Goal: Use online tool/utility: Utilize a website feature to perform a specific function

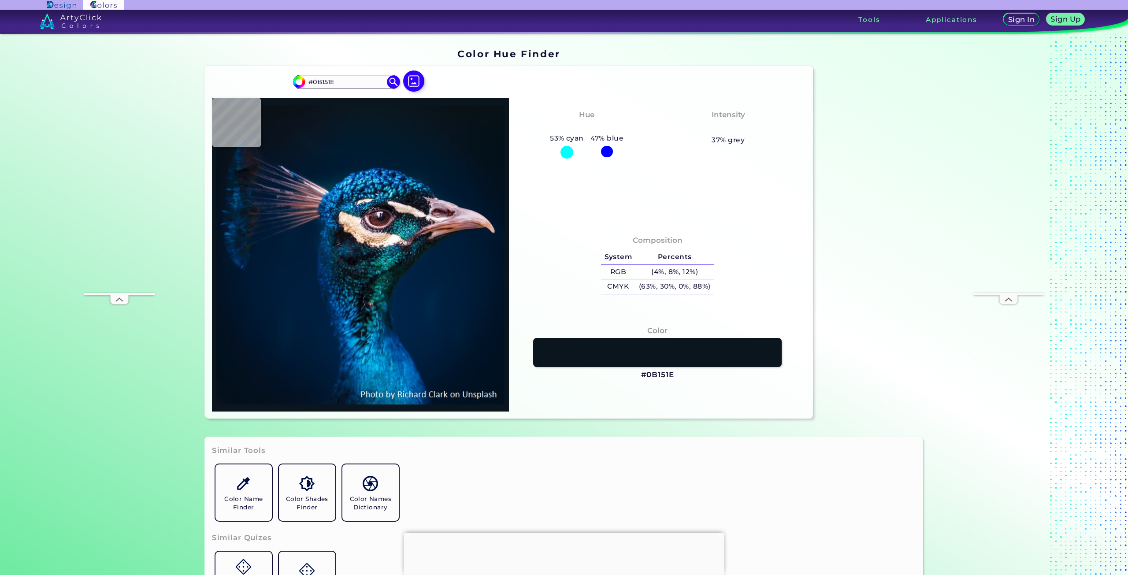
click at [401, 71] on div at bounding box center [414, 82] width 28 height 22
click at [401, 68] on img at bounding box center [414, 81] width 26 height 26
click at [0, 0] on input "file" at bounding box center [0, 0] width 0 height 0
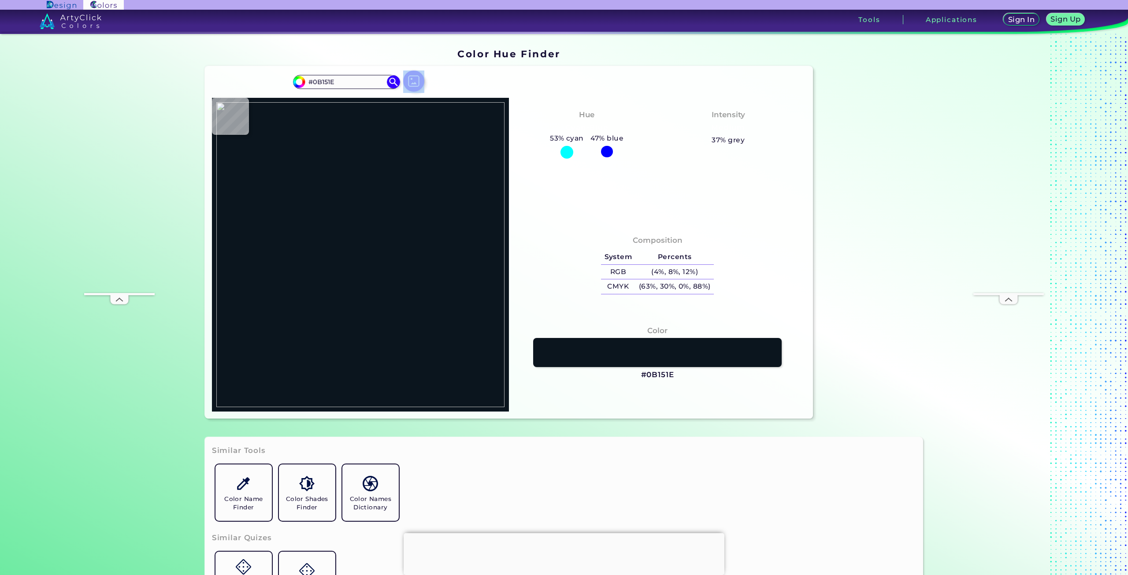
type input "#090c11"
type input "#090C11"
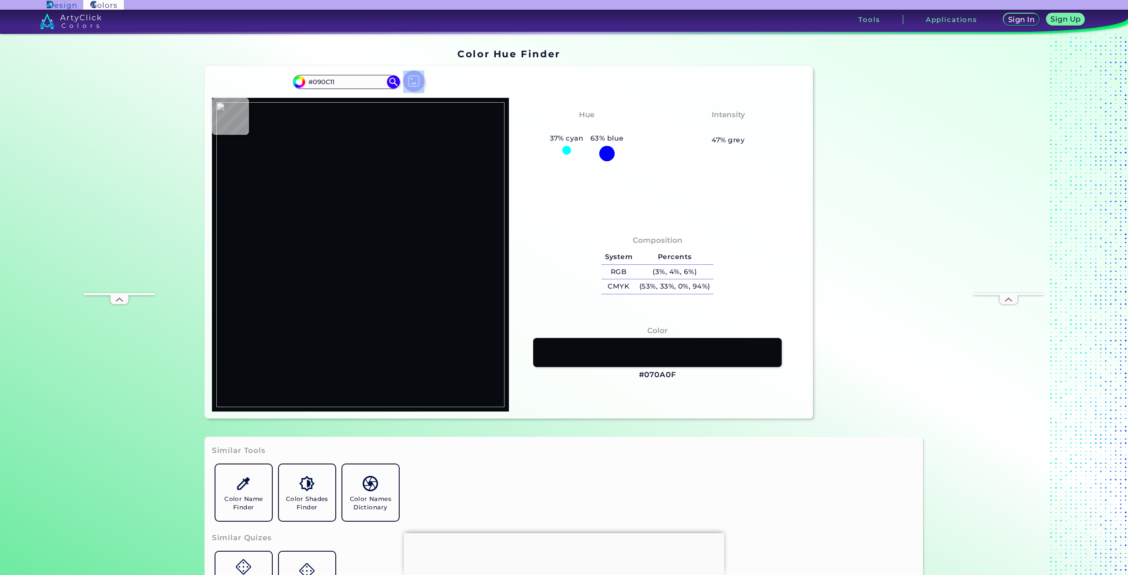
type input "#070a0f"
type input "#070A0F"
type input "#2e2f33"
type input "#2E2F33"
type input "#23262b"
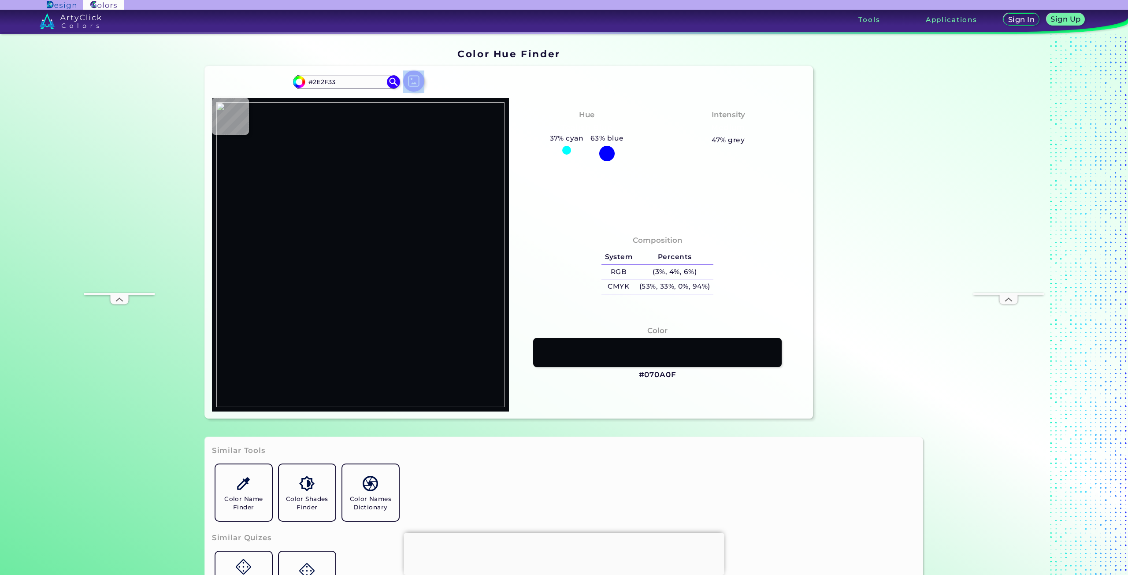
type input "#23262B"
type input "#33373a"
type input "#33373A"
type input "#0d1114"
type input "#0D1114"
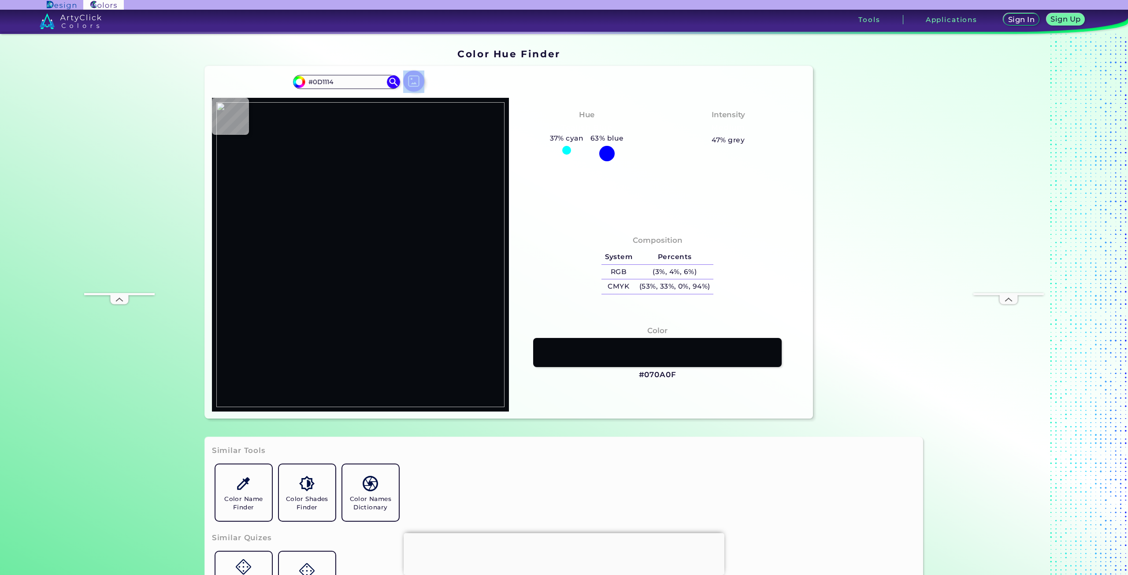
type input "#24272c"
type input "#24272C"
type input "#252123"
type input "#c0918b"
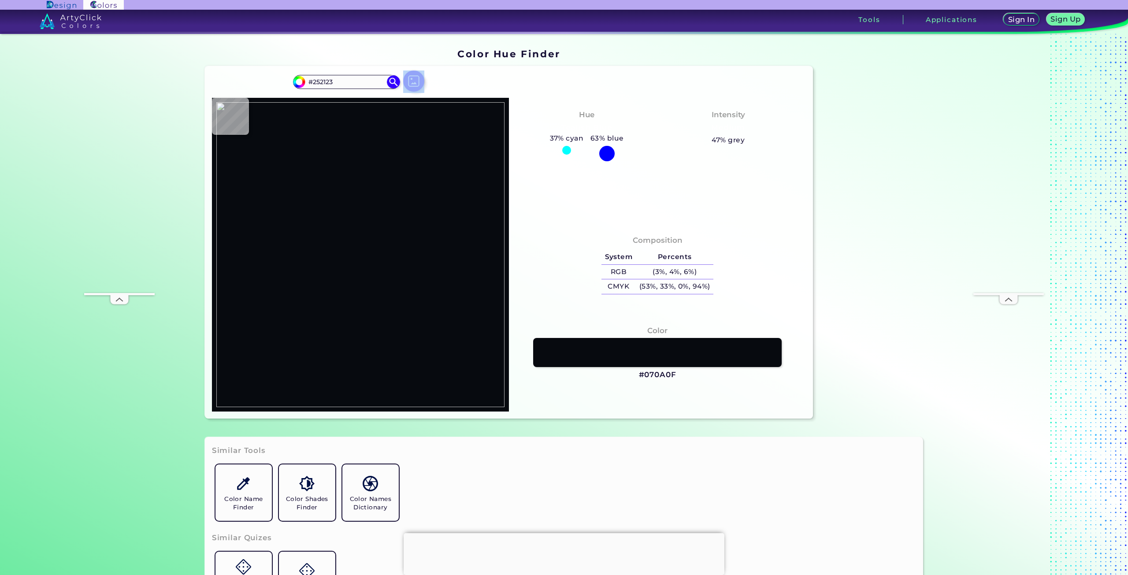
type input "#C0918B"
type input "#1c1b1a"
type input "#1C1B1A"
type input "#4f5055"
type input "#4F5055"
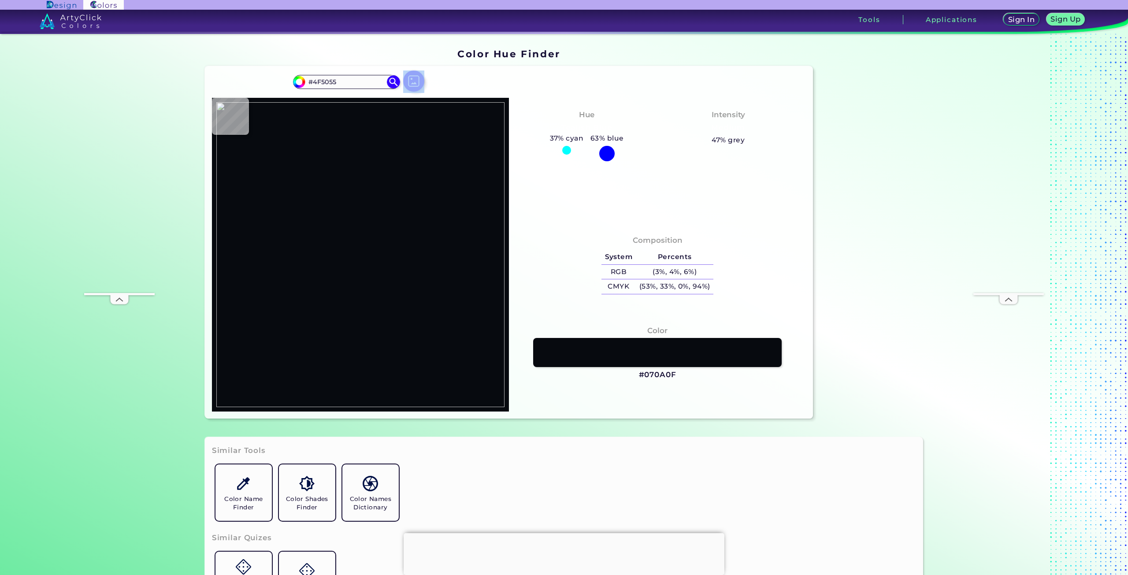
type input "#1a1519"
type input "#1A1519"
type input "#1a0e12"
type input "#1A0E12"
type input "#31262a"
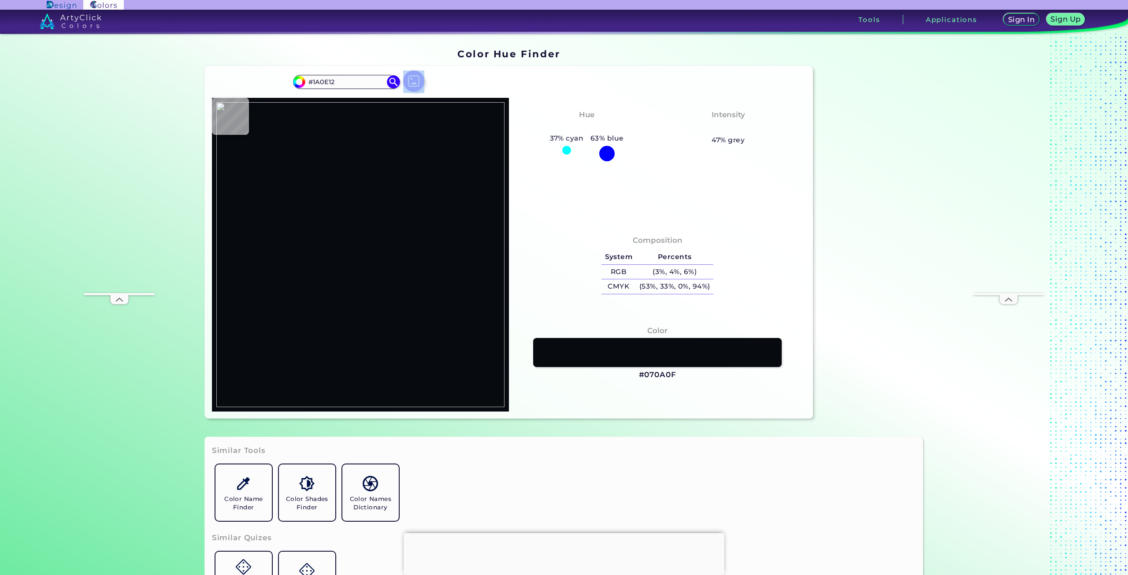
type input "#31262A"
type input "#1f1d20"
type input "#1F1D20"
type input "#d25d69"
type input "#D25D69"
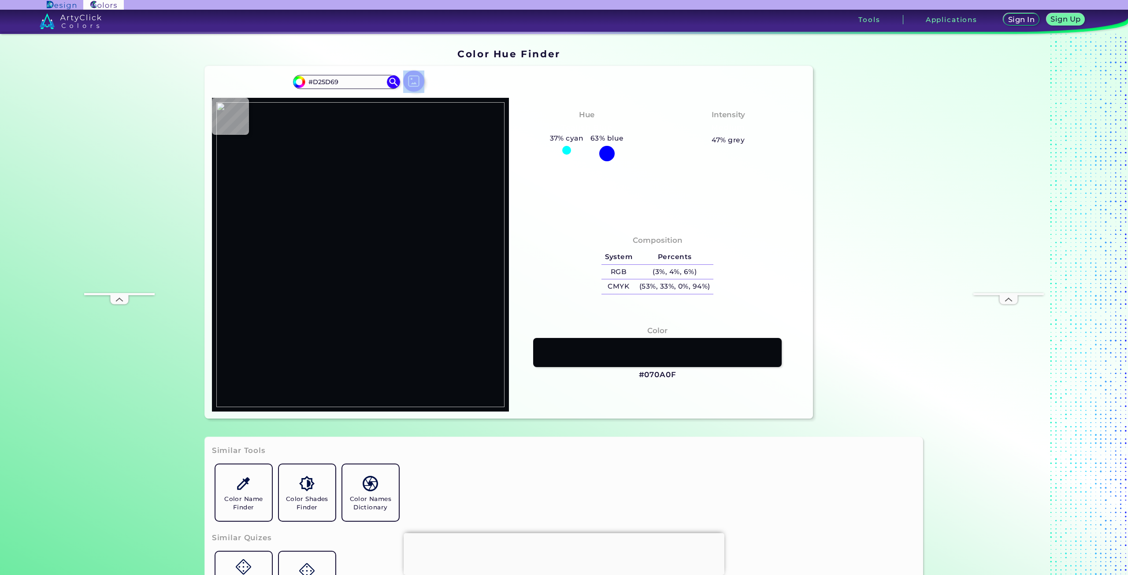
type input "#c14b57"
type input "#C14B57"
type input "#dc6672"
type input "#DC6672"
type input "#723a42"
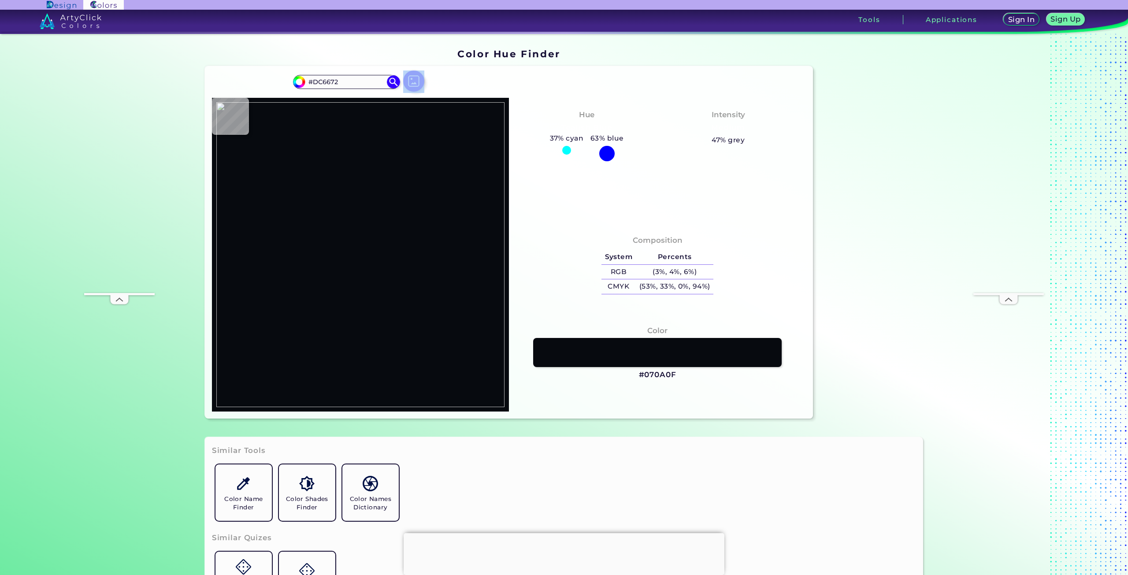
type input "#723A42"
type input "#1d1719"
type input "#1D1719"
type input "#242225"
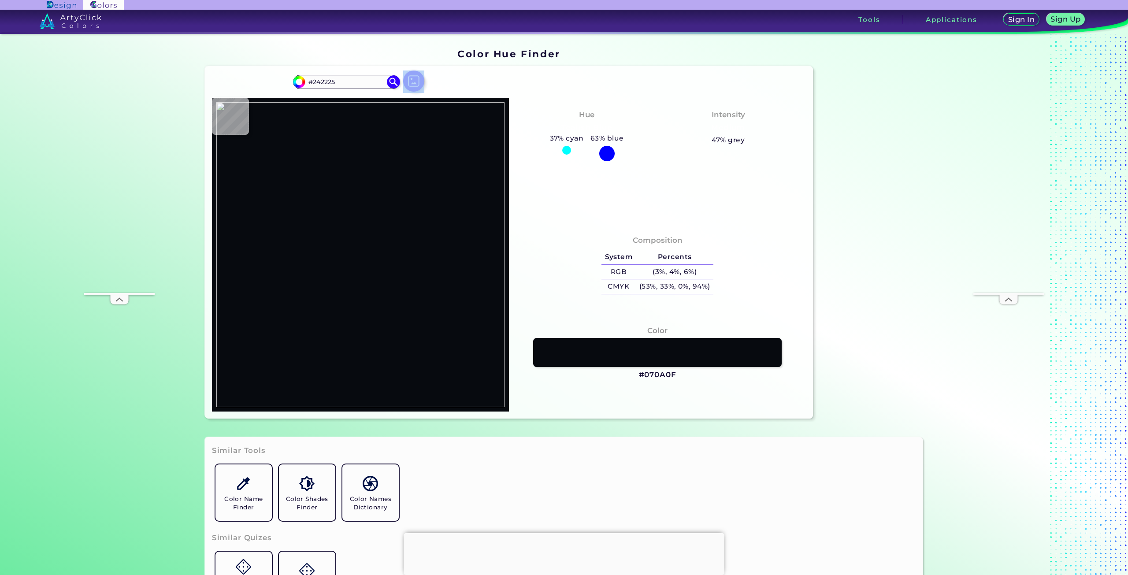
type input "#39373a"
type input "#39373A"
type input "#333335"
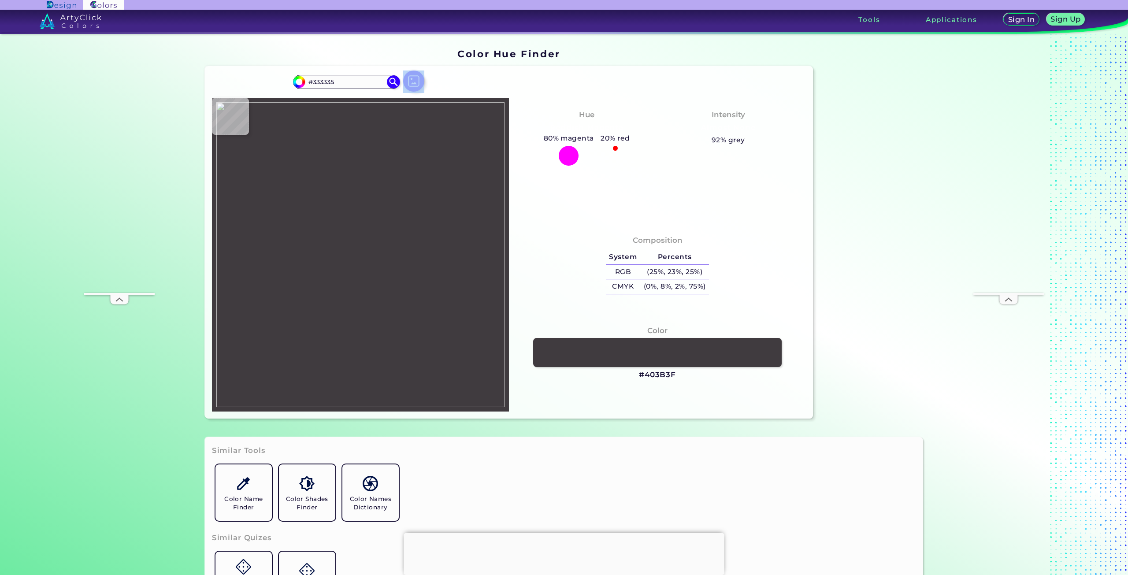
type input "#403b3f"
type input "#403B3F"
type input "#2e2f33"
type input "#2E2F33"
type input "#1c1d21"
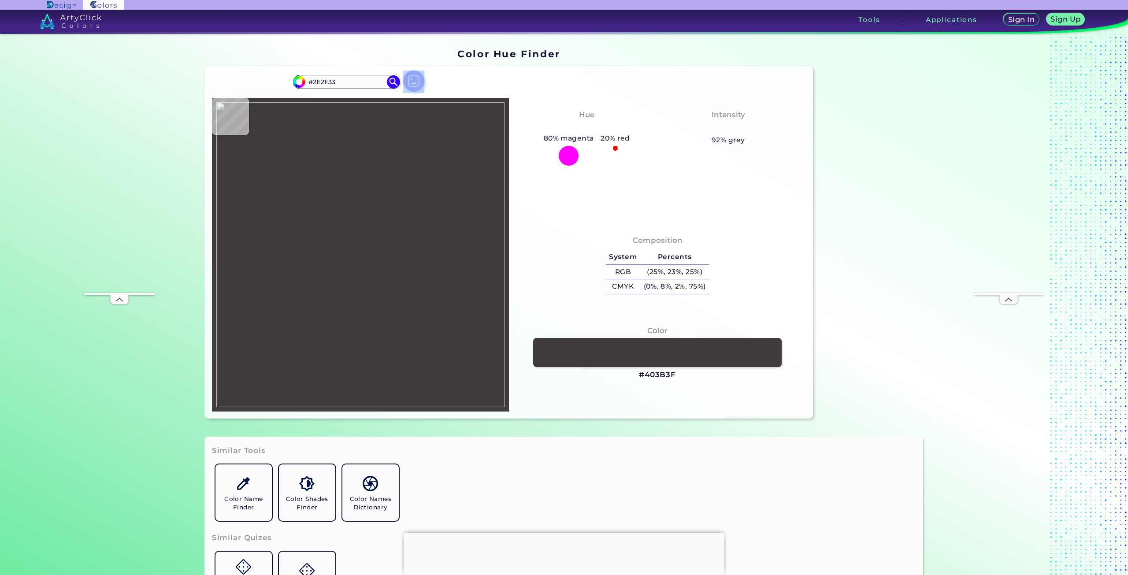
type input "#1C1D21"
type input "#16171b"
type input "#16171B"
type input "#1b191c"
type input "#1B191C"
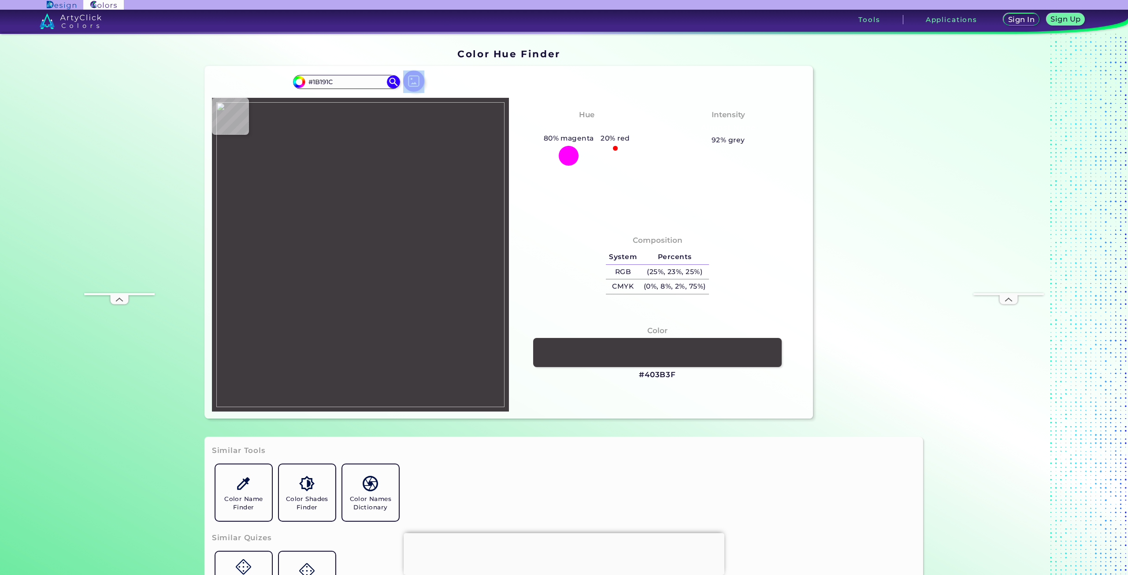
type input "#1d1b1e"
type input "#1D1B1E"
type input "#434144"
type input "#7b625c"
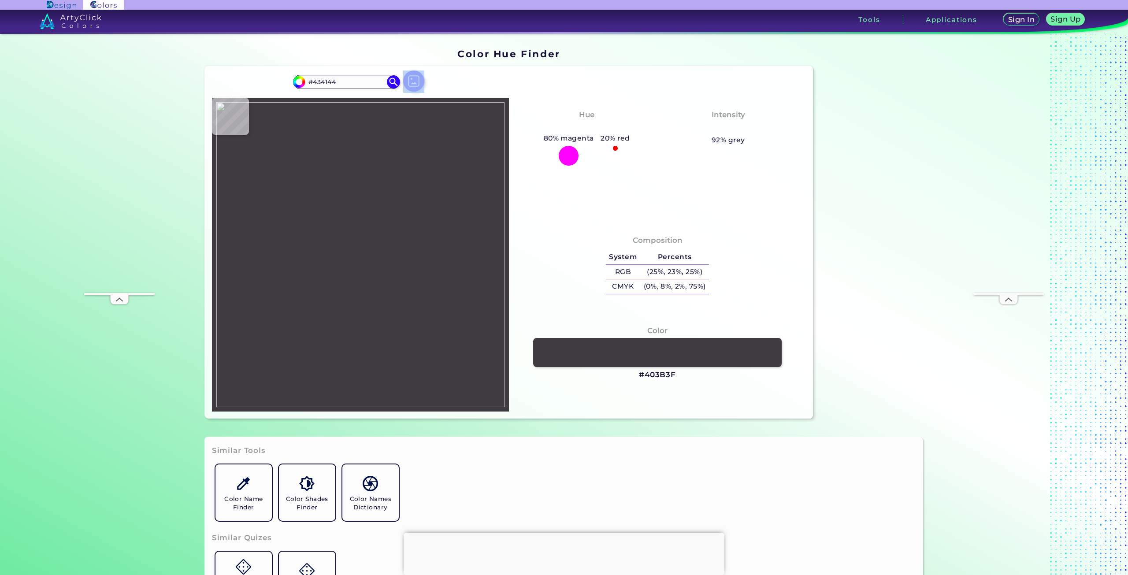
type input "#7B625C"
type input "#80655e"
type input "#80655E"
type input "#6b5049"
type input "#6B5049"
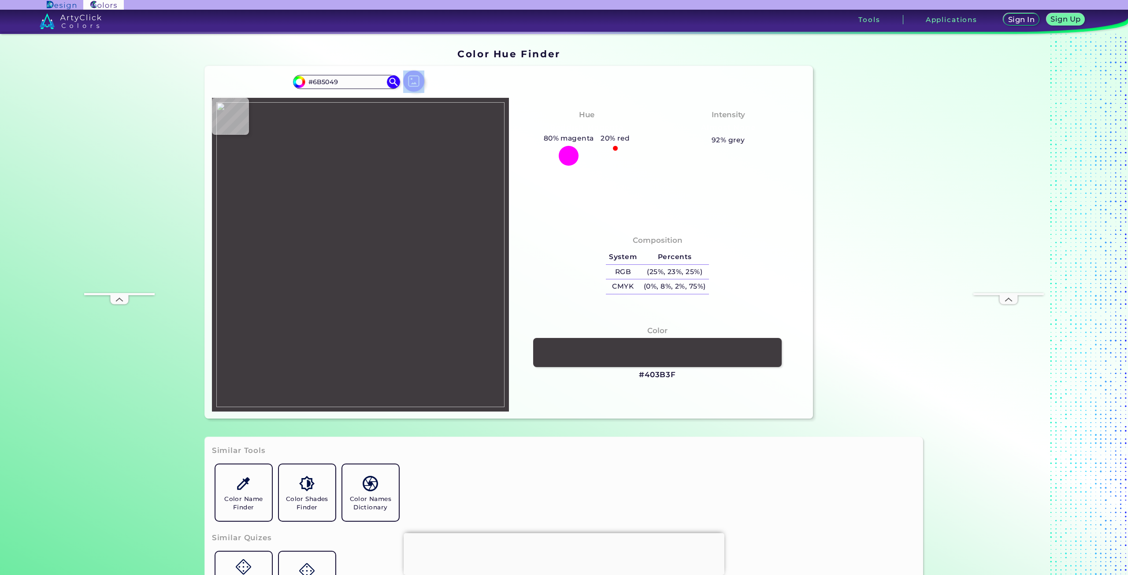
type input "#9e837a"
type input "#9E837A"
type input "#896e67"
type input "#896E67"
type input "#826c66"
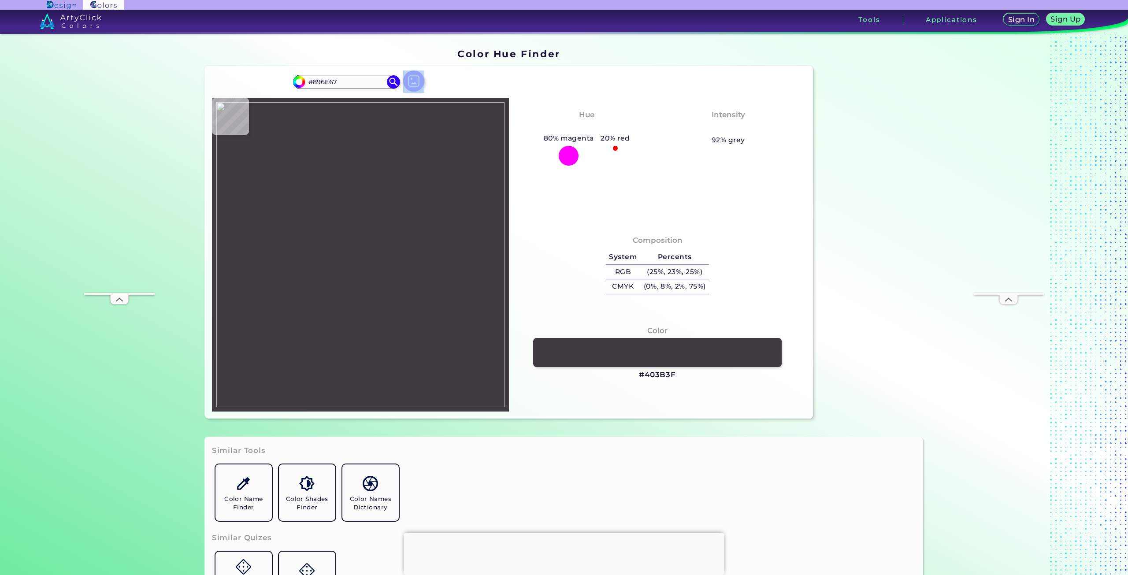
type input "#826C66"
type input "#2e2c2f"
type input "#2E2C2F"
type input "#2c2b2d"
type input "#2C2B2D"
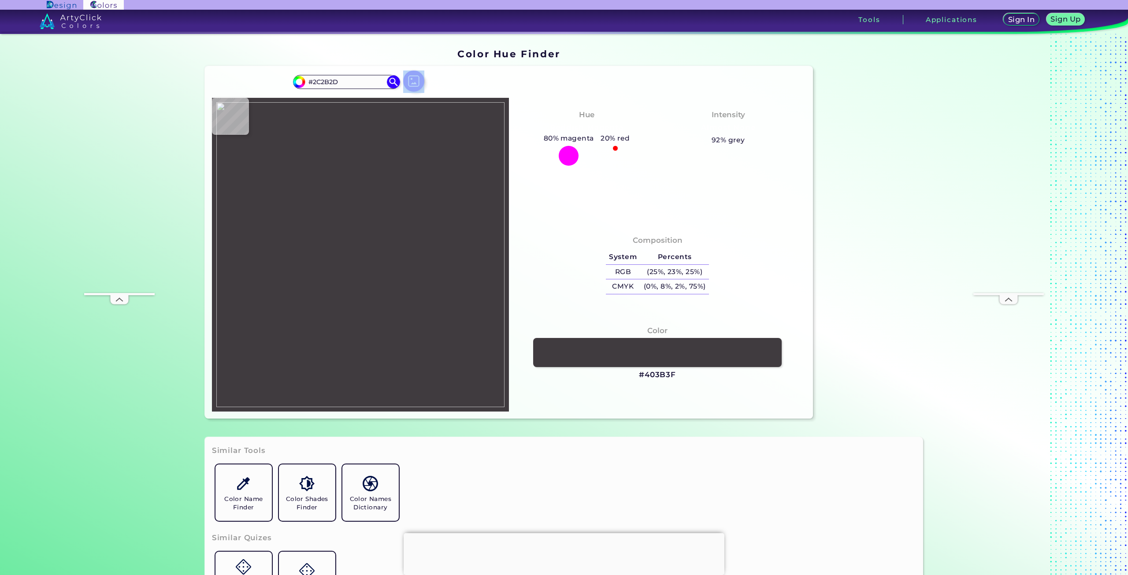
type input "#19191b"
type input "#19191B"
type input "#343537"
type input "#2b2c2e"
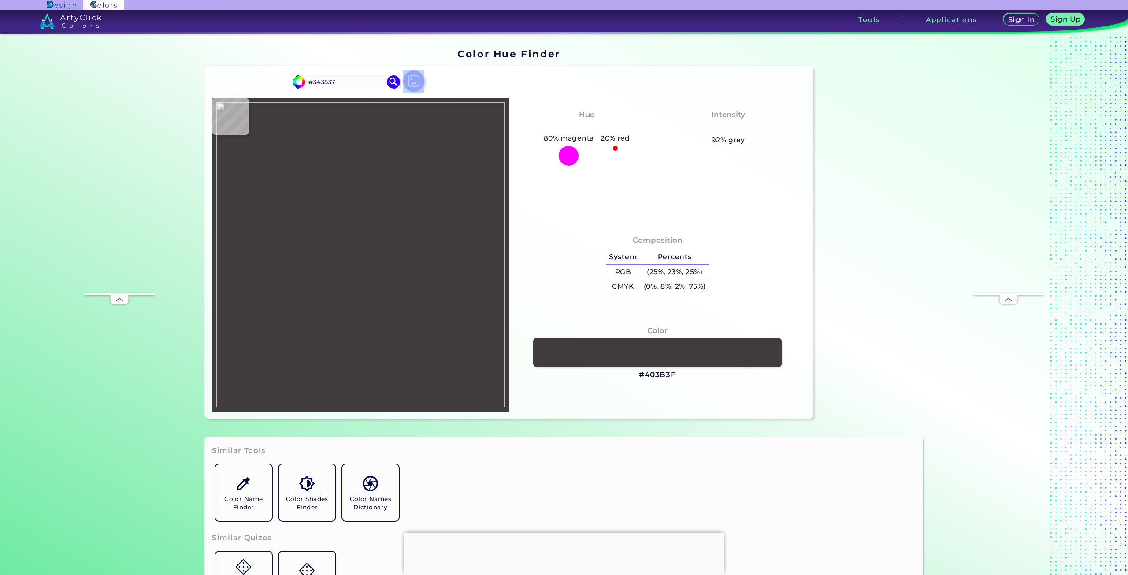
type input "#2B2C2E"
type input "#030408"
type input "#16171b"
type input "#16171B"
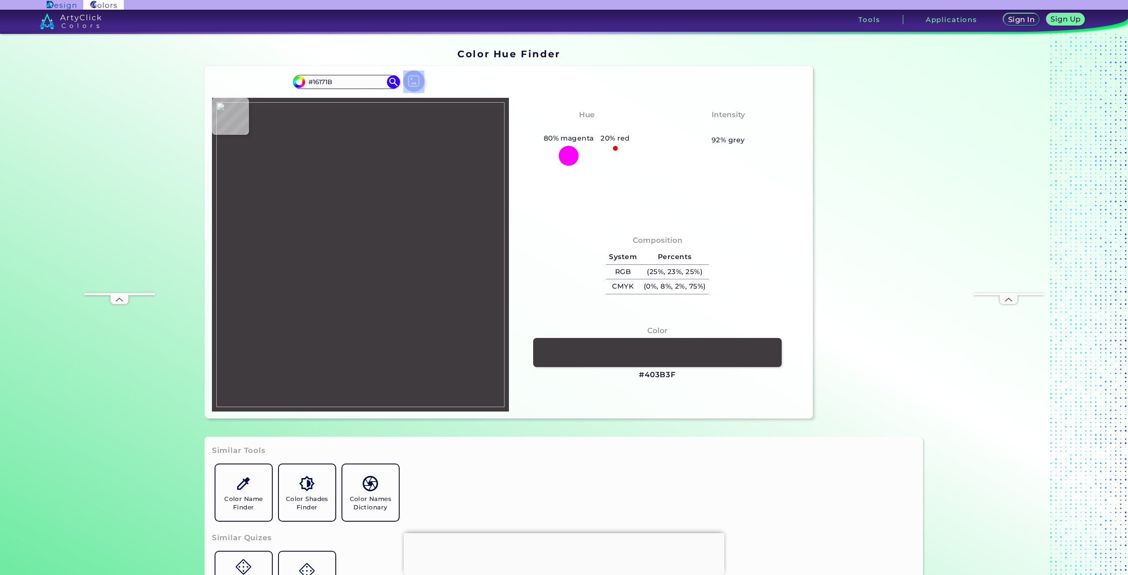
type input "#4a4b4f"
type input "#4A4B4F"
type input "#36373b"
type input "#36373B"
type input "#191a1e"
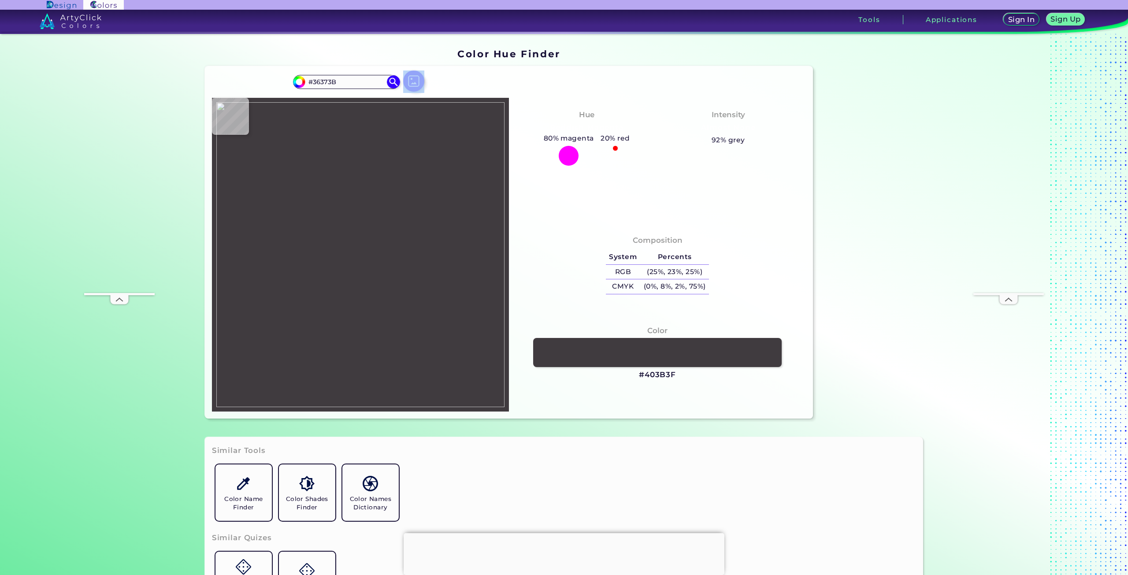
type input "#191A1E"
type input "#27282c"
type input "#27282C"
type input "#212226"
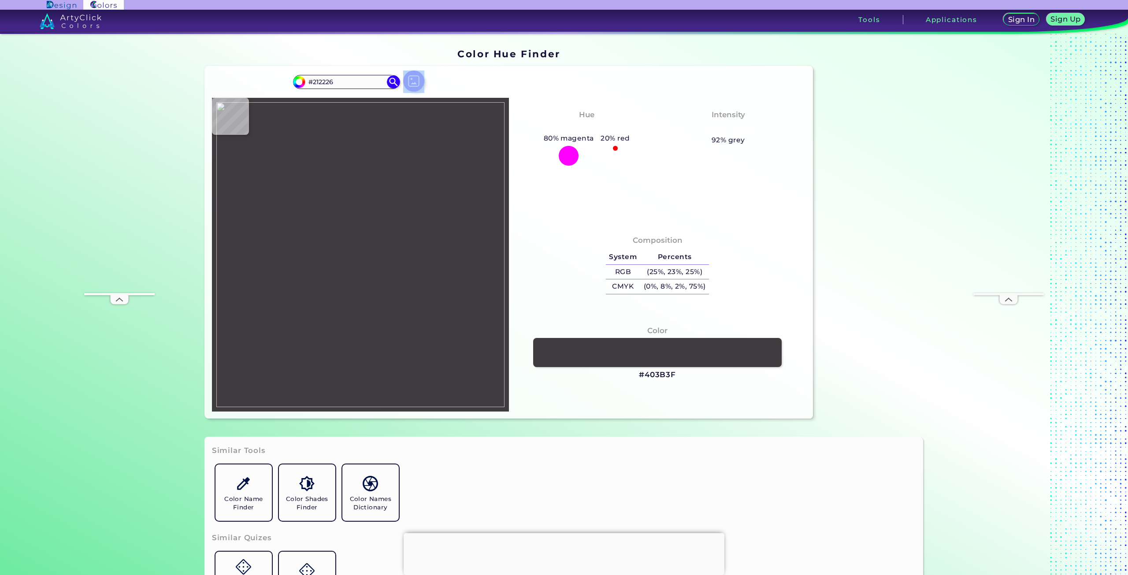
type input "#0b0c10"
type input "#0B0C10"
type input "#29292d"
type input "#29292D"
type input "#2c2d31"
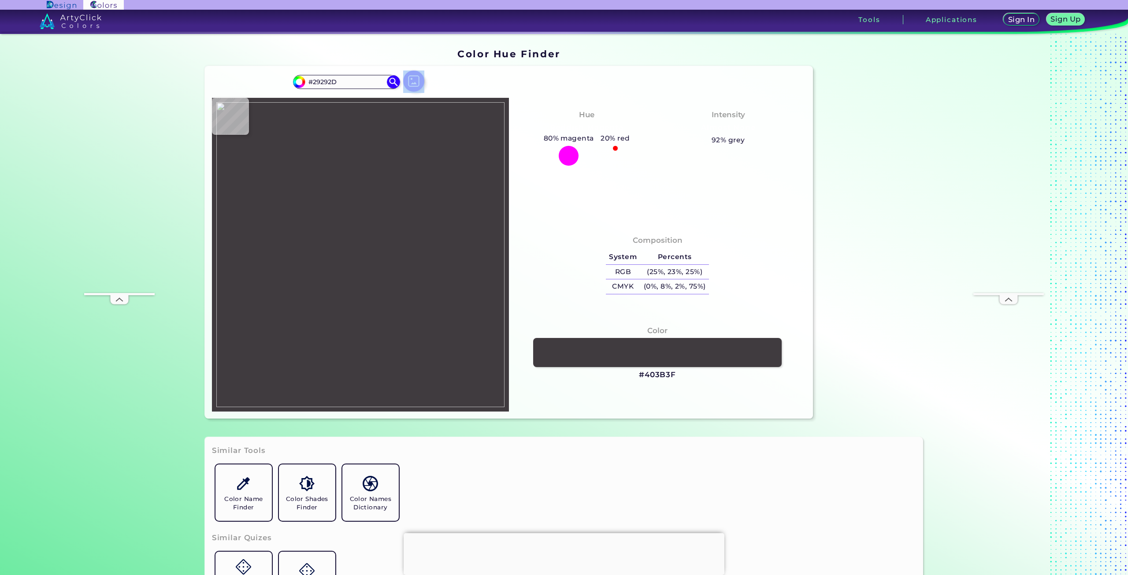
type input "#2C2D31"
type input "#393a3e"
type input "#393A3E"
type input "#101115"
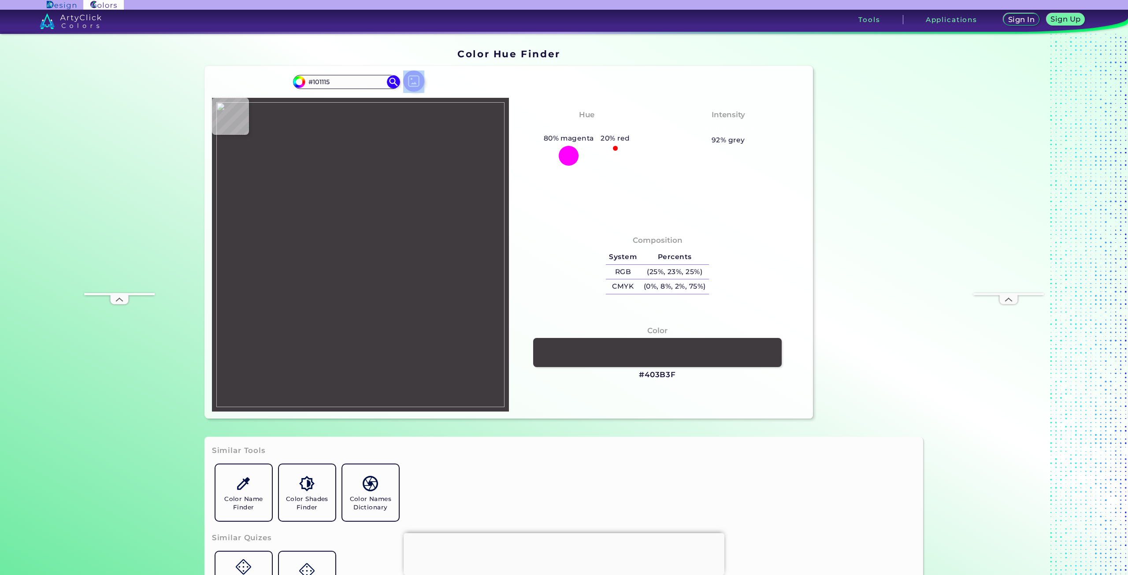
type input "#1b1c20"
type input "#1B1C20"
type input "#2a2a2c"
type input "#2A2A2C"
type input "#312c30"
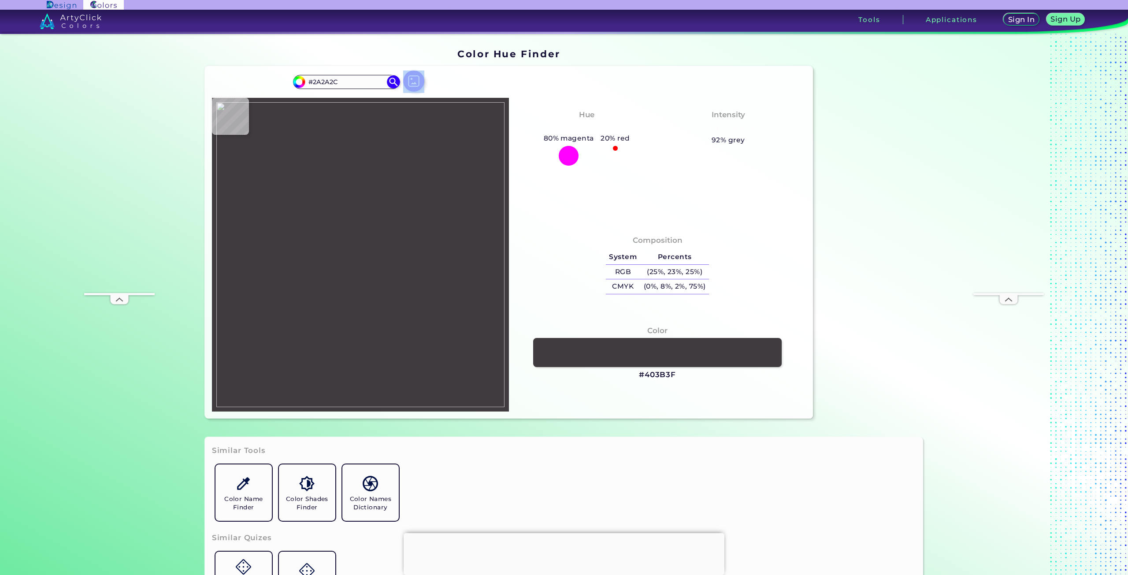
type input "#312C30"
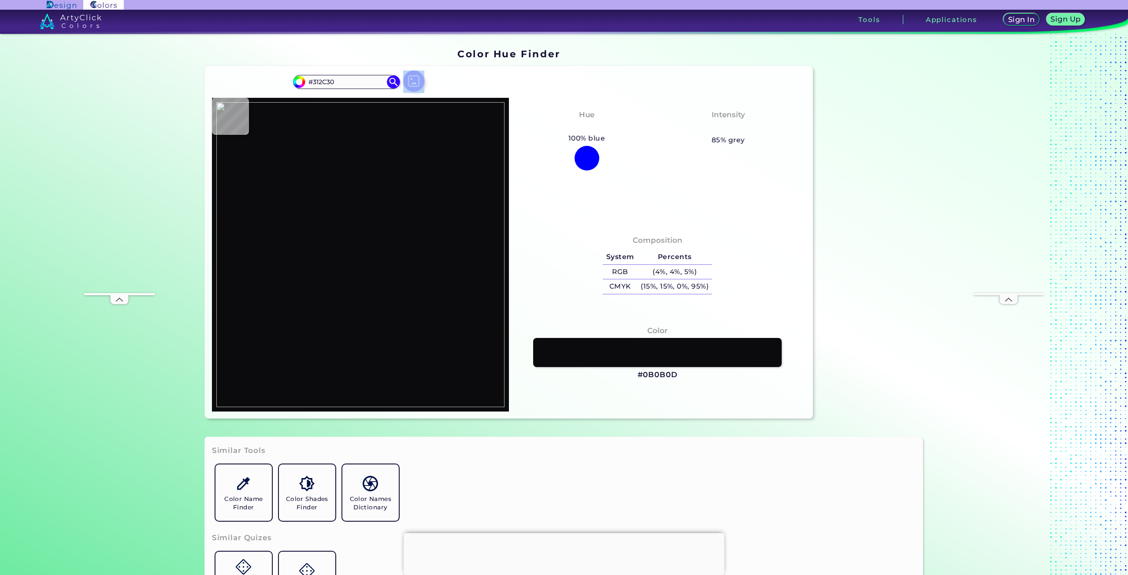
type input "#0b0b0d"
type input "#0B0B0D"
type input "#0e0e10"
type input "#0E0E10"
type input "#272729"
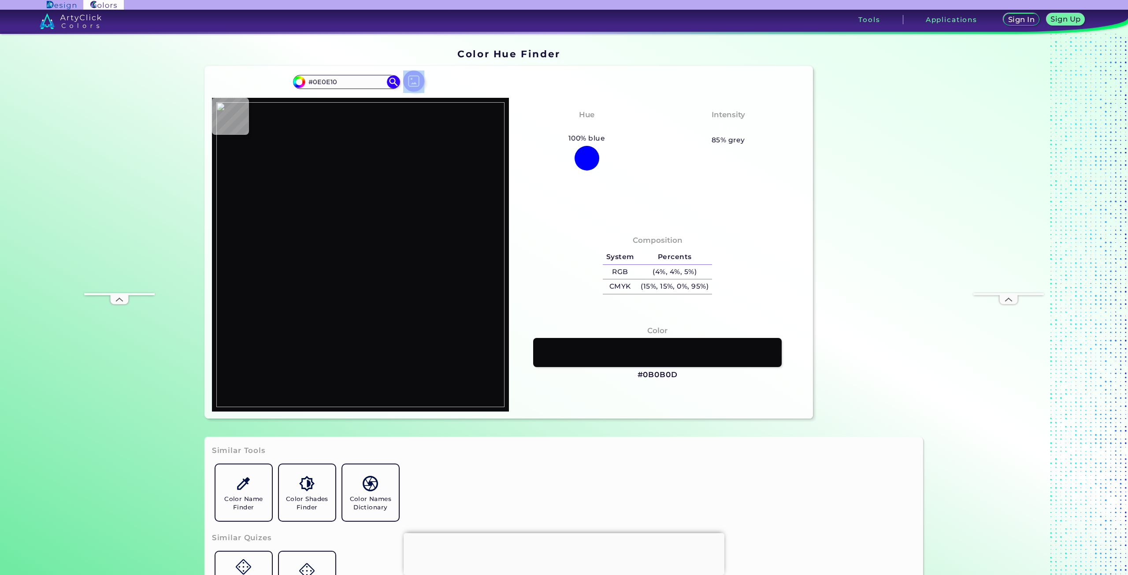
type input "#272729"
type input "#010103"
type input "#1b1b1d"
type input "#1B1B1D"
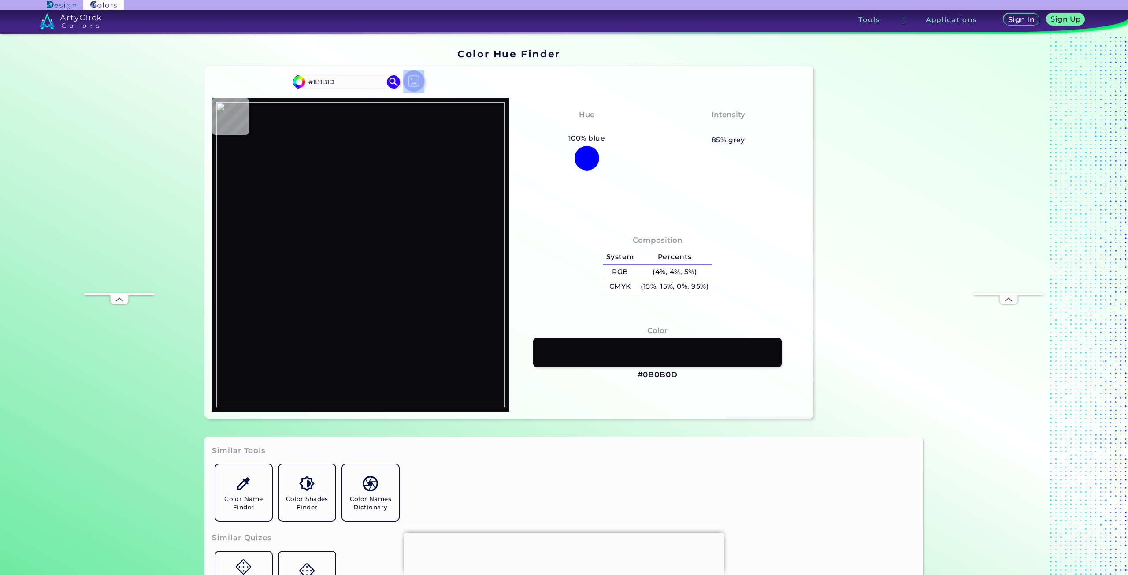
type input "#18181a"
type input "#18181A"
type input "#373739"
type input "#252527"
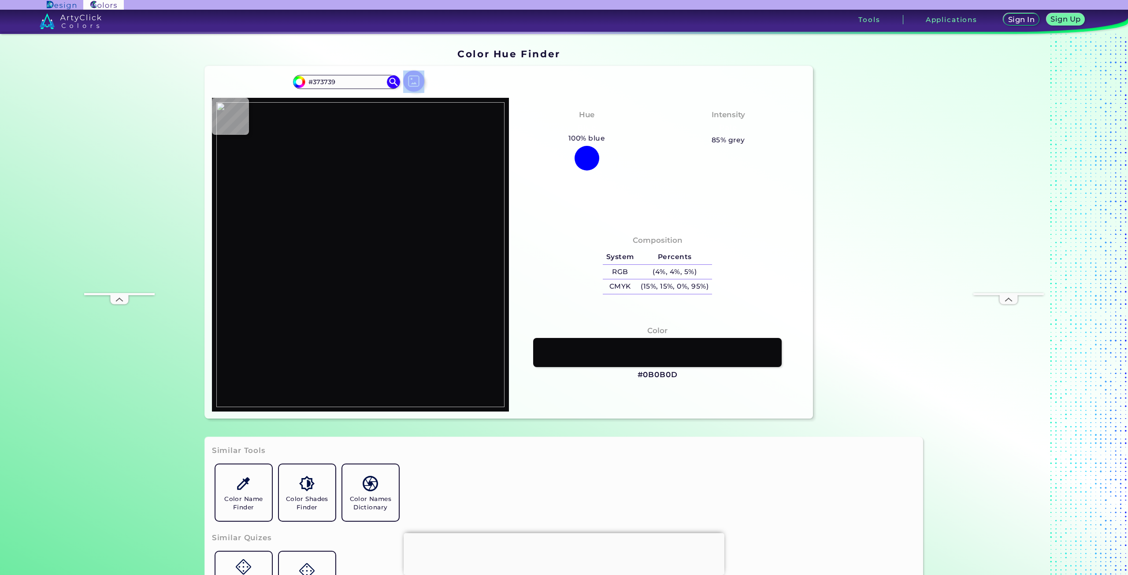
type input "#252527"
type input "#1b1b1d"
type input "#1B1B1D"
type input "#262628"
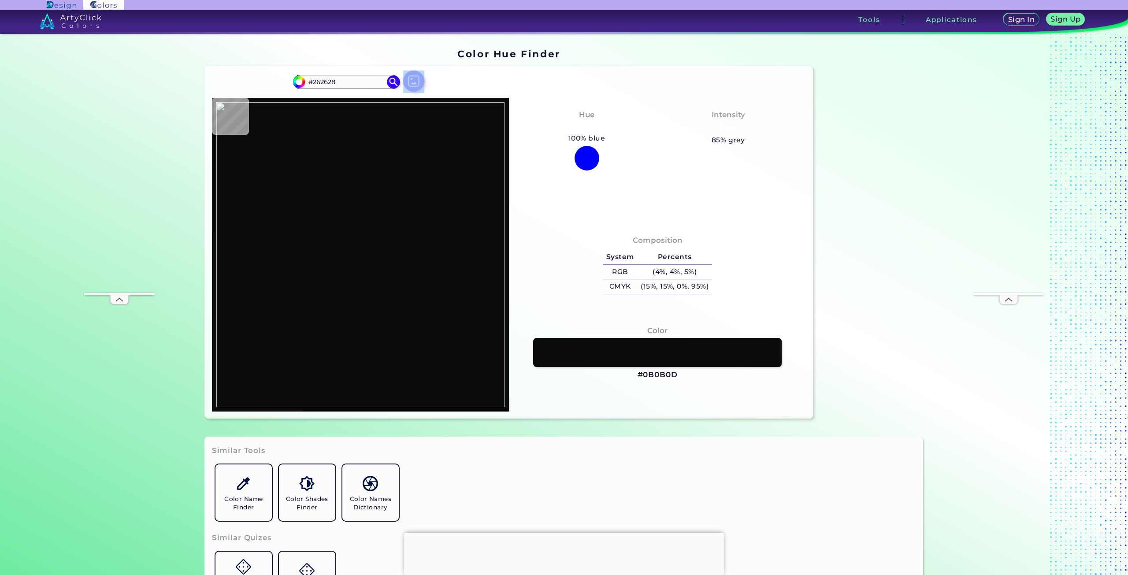
type input "#0e0e10"
type input "#0E0E10"
type input "#343436"
type input "#09090b"
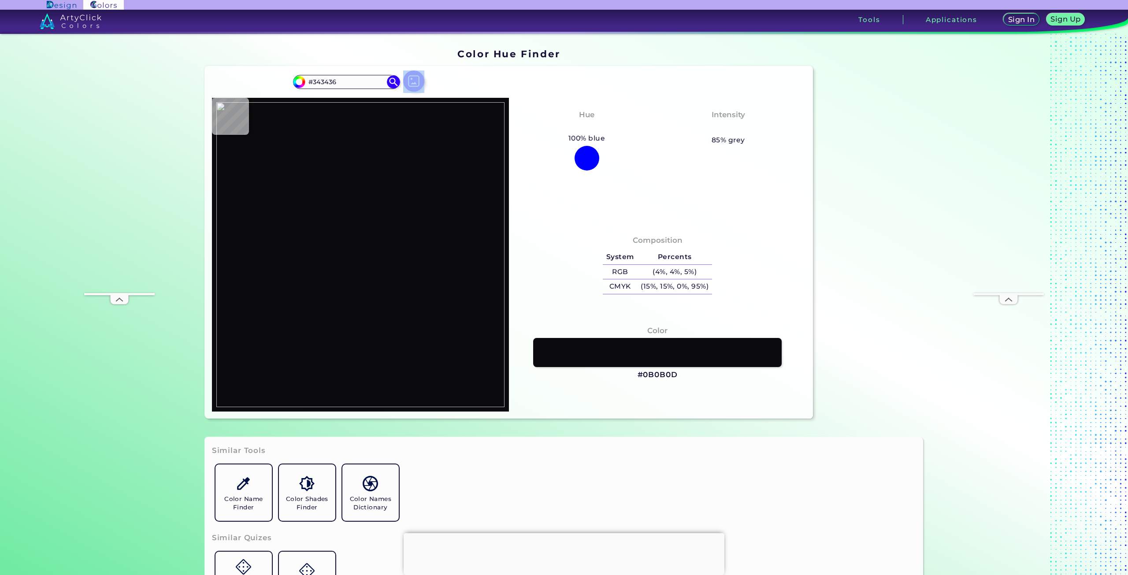
type input "#09090B"
type input "#38373b"
type input "#38373B"
type input "#f2acac"
type input "#F2ACAC"
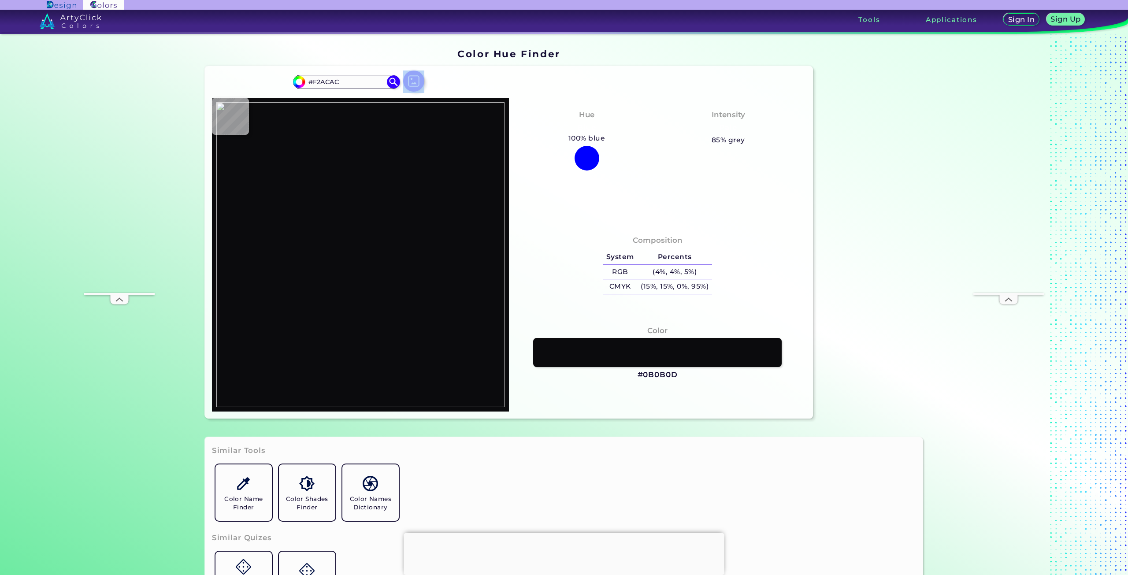
type input "#c77d7a"
type input "#C77D7A"
type input "#c77b78"
type input "#C77B78"
type input "#dd948f"
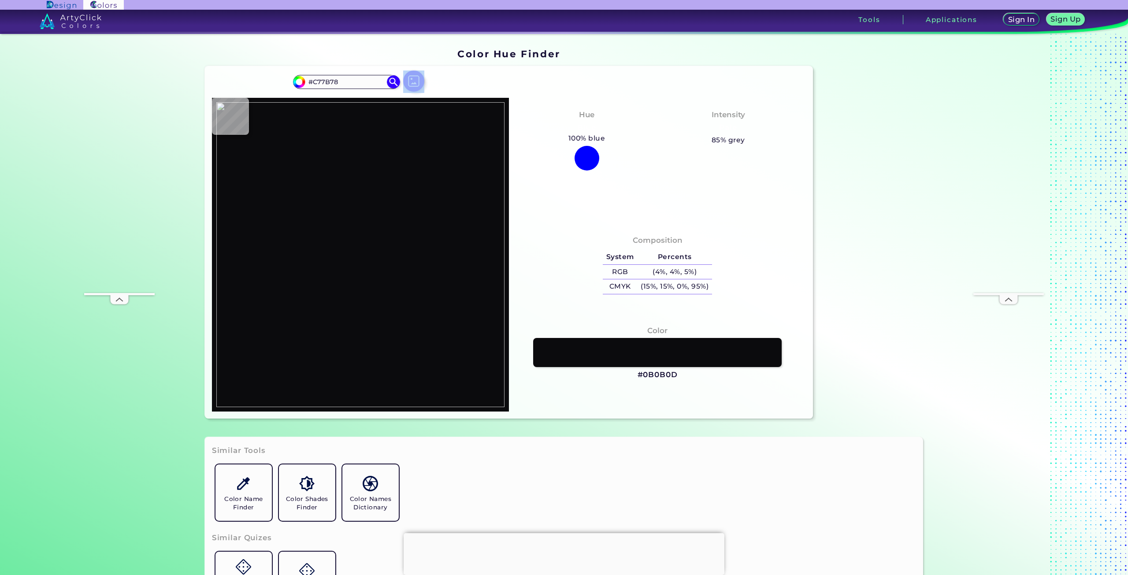
type input "#DD948F"
type input "#d8938e"
type input "#D8938E"
type input "#da9695"
type input "#DA9695"
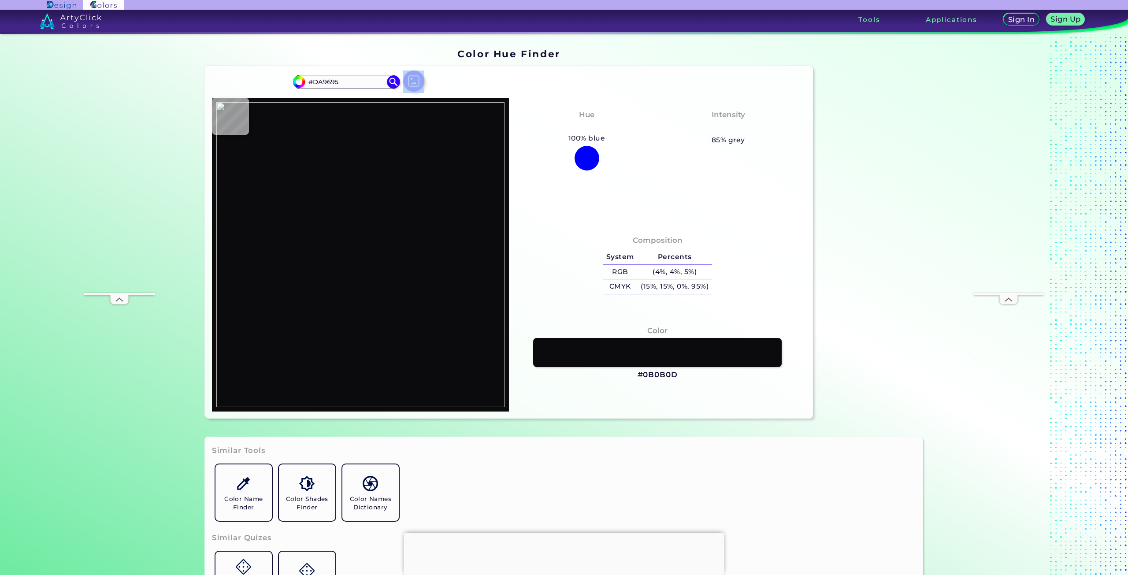
type input "#eea7a3"
type input "#EEA7A3"
type input "#d68a8c"
type input "#D68A8C"
type input "#e49996"
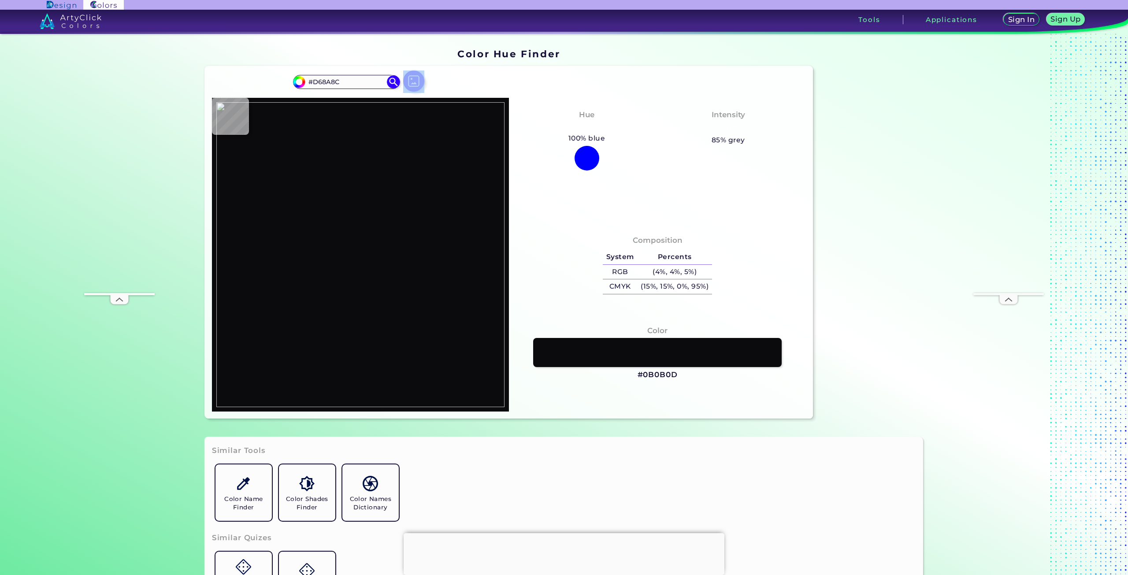
type input "#E49996"
type input "#f4b4b0"
type input "#F4B4B0"
type input "#ea9c98"
type input "#EA9C98"
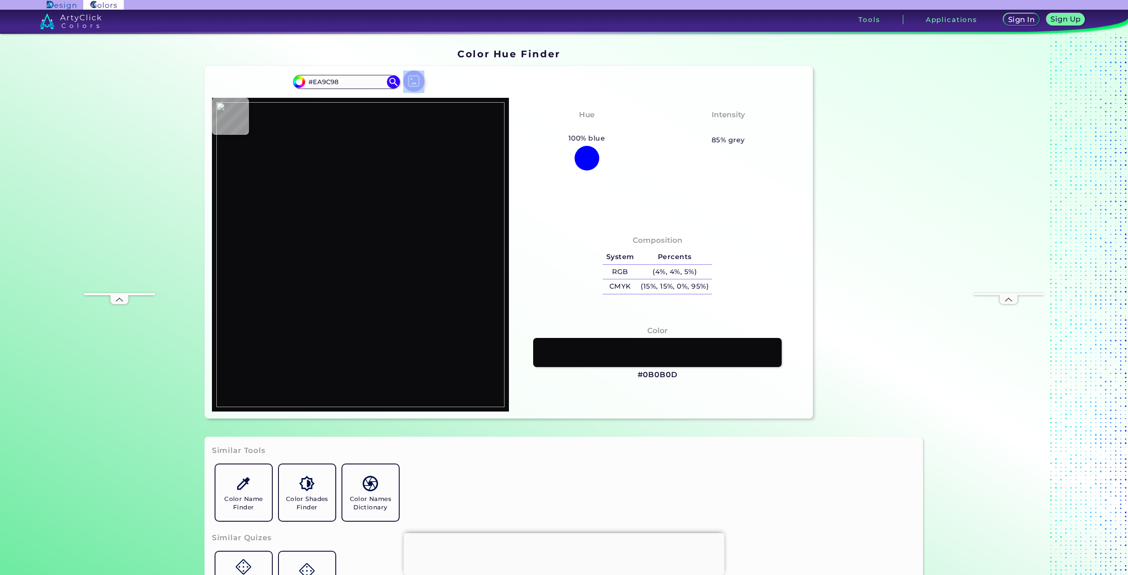
type input "#bf7a75"
type input "#BF7A75"
type input "#eca5a2"
type input "#ECA5A2"
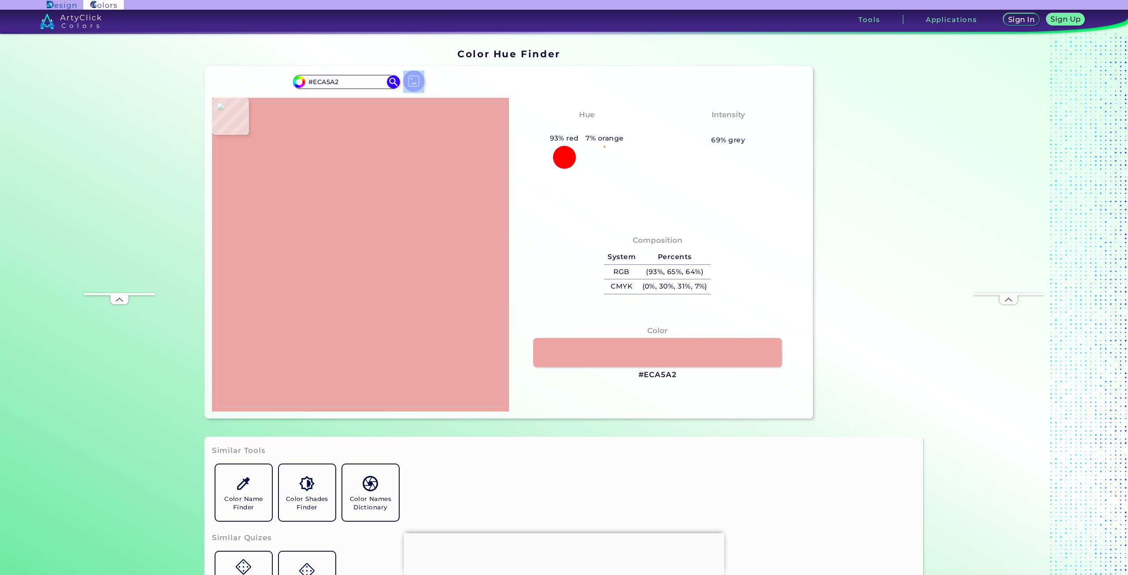
type input "#d98e8b"
type input "#D98E8B"
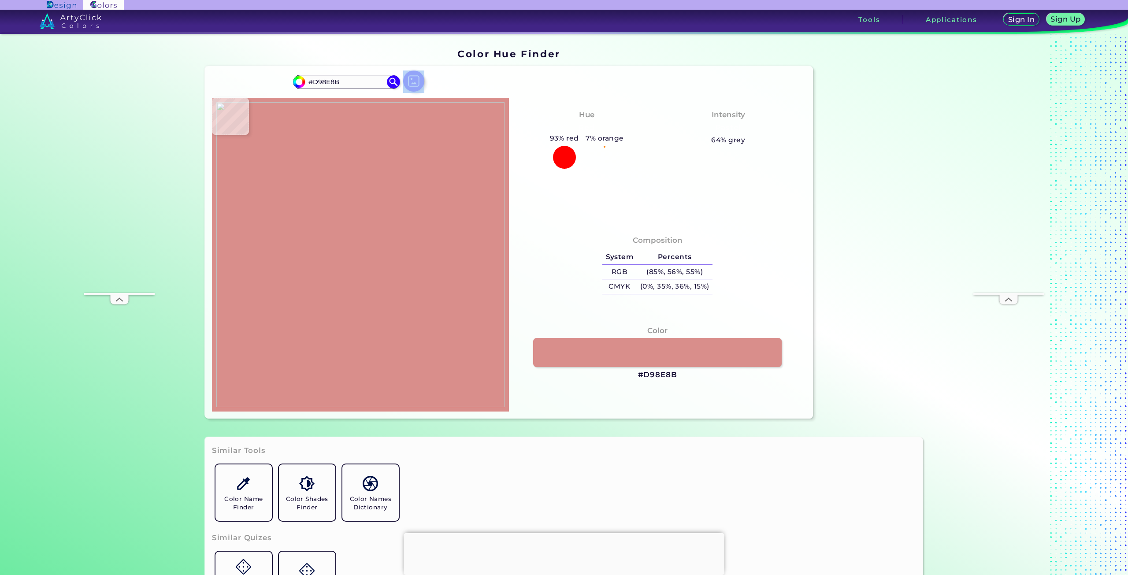
type input "#eca19e"
type input "#ECA19E"
type input "#de9491"
type input "#DE9491"
type input "#c57e7c"
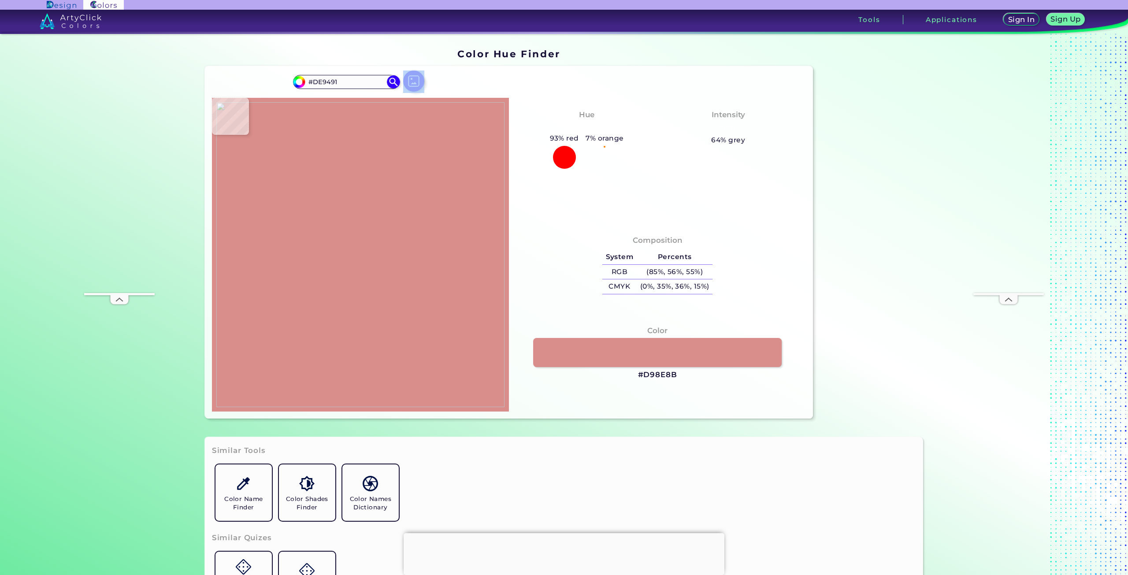
type input "#C57E7C"
type input "#e39593"
type input "#E39593"
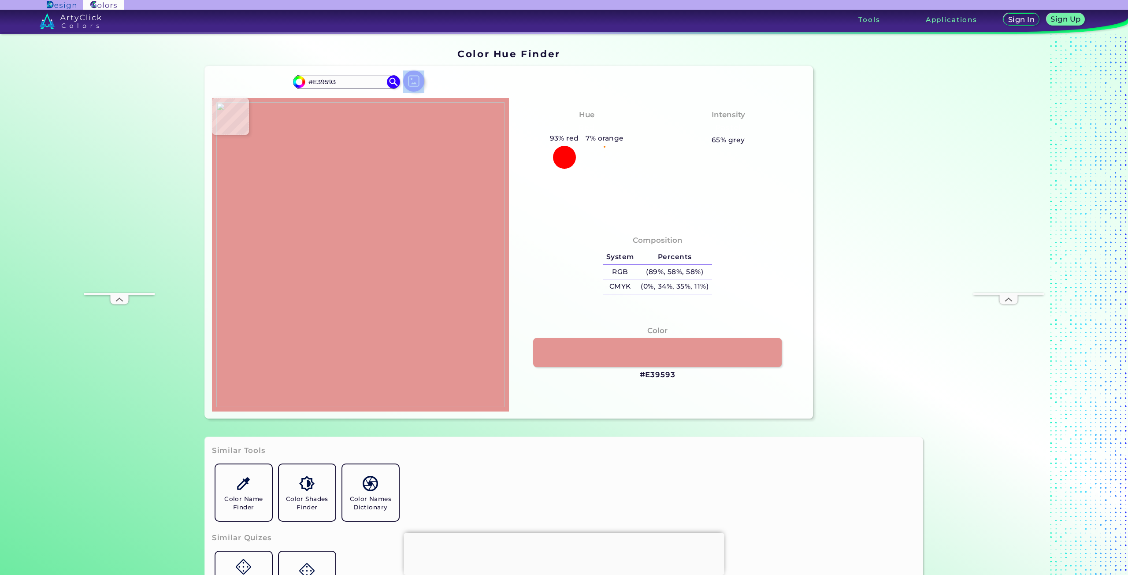
type input "#f5a8a4"
type input "#F5A8A4"
type input "#eda29f"
type input "#EDA29F"
type input "#eda8a4"
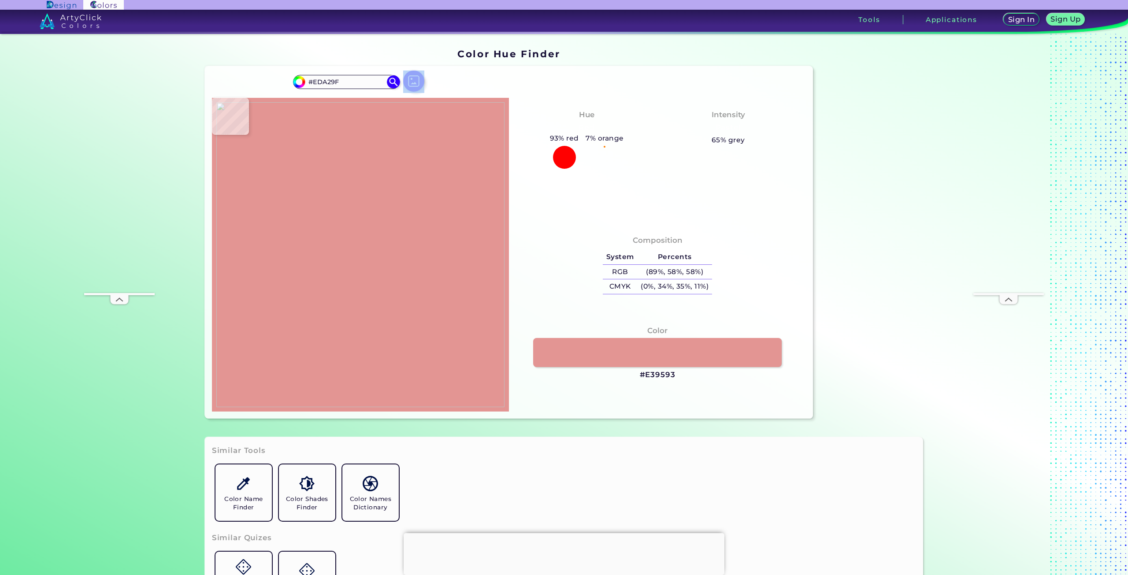
type input "#EDA8A4"
type input "#f1aaa6"
type input "#F1AAA6"
type input "#cf8280"
type input "#CF8280"
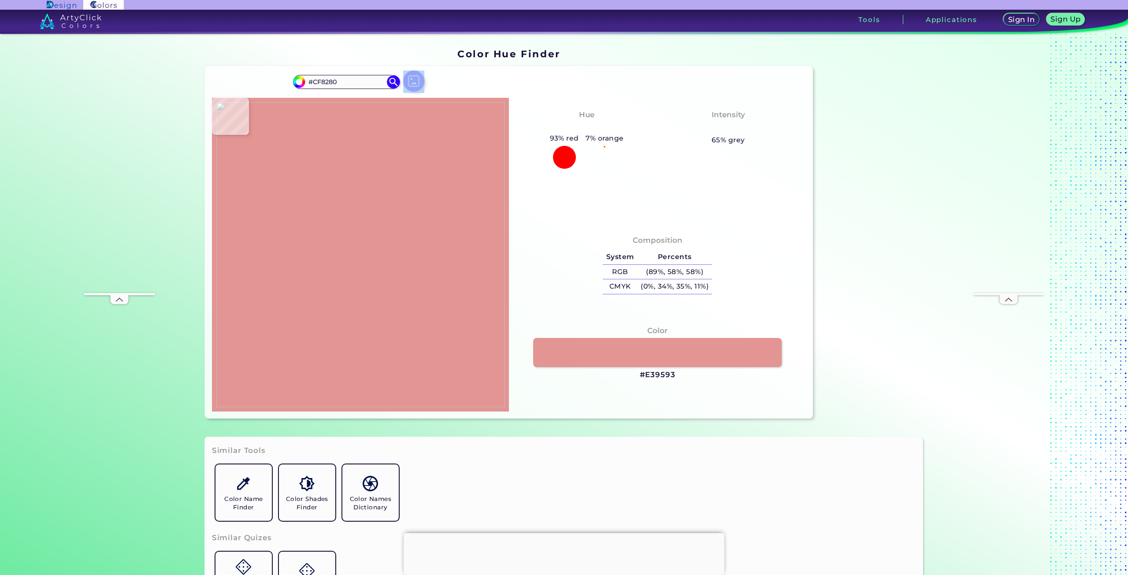
type input "#d78f8c"
type input "#D78F8C"
type input "#eea9a5"
type input "#EEA9A5"
type input "#8b6d63"
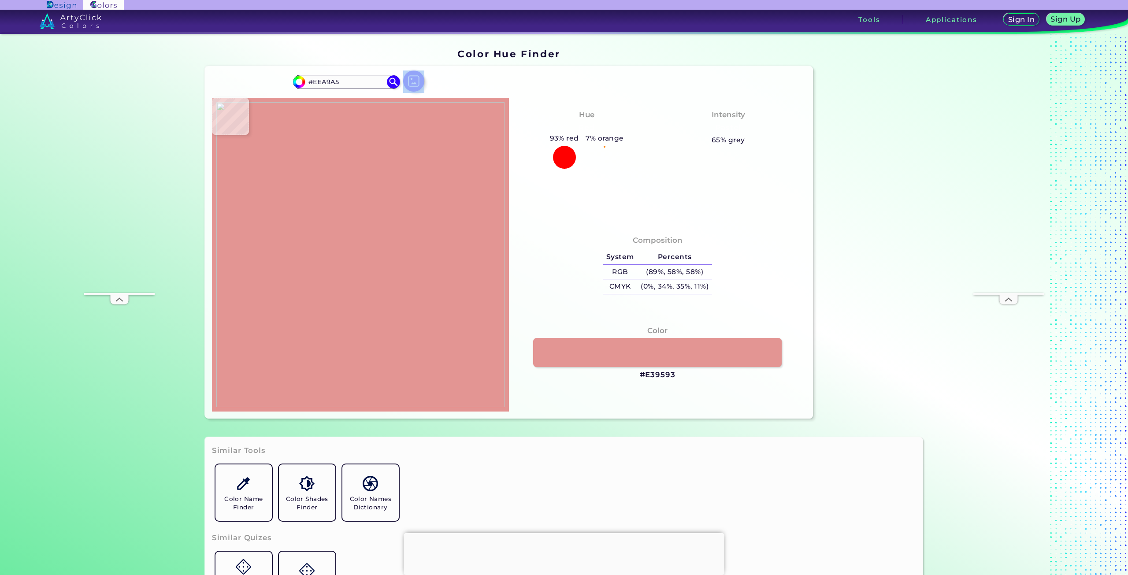
type input "#8B6D63"
type input "#c8847f"
type input "#C8847F"
type input "#000000"
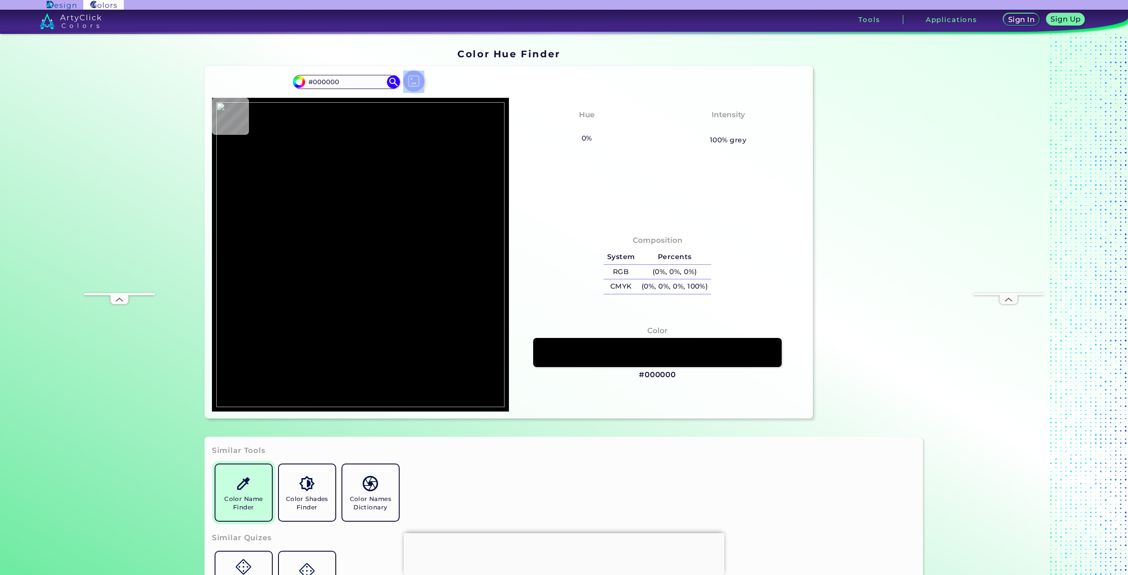
click at [223, 495] on h5 "Color Name Finder" at bounding box center [243, 503] width 49 height 17
